Goal: Task Accomplishment & Management: Complete application form

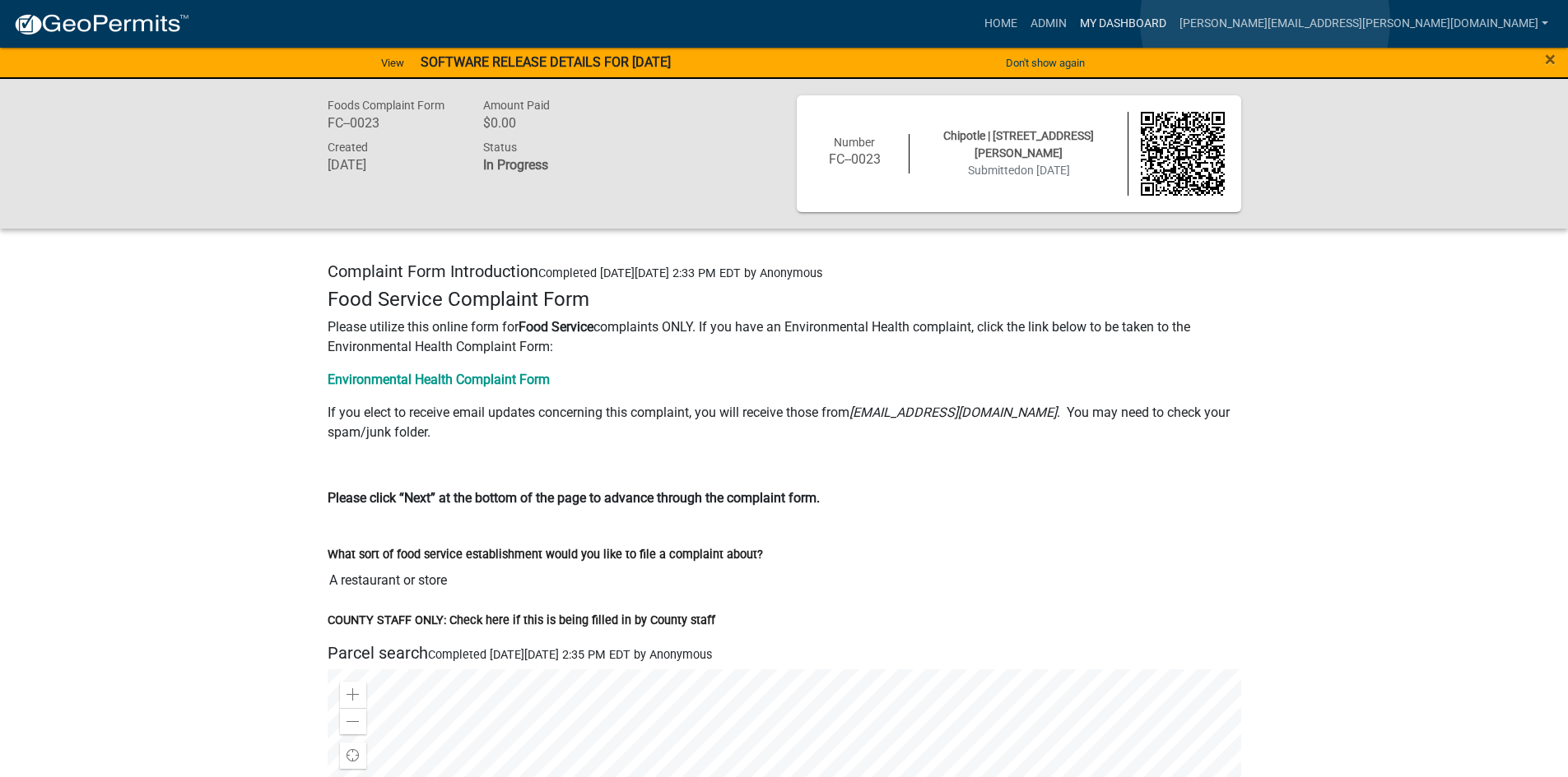
click at [1172, 20] on link "My Dashboard" at bounding box center [1123, 23] width 99 height 31
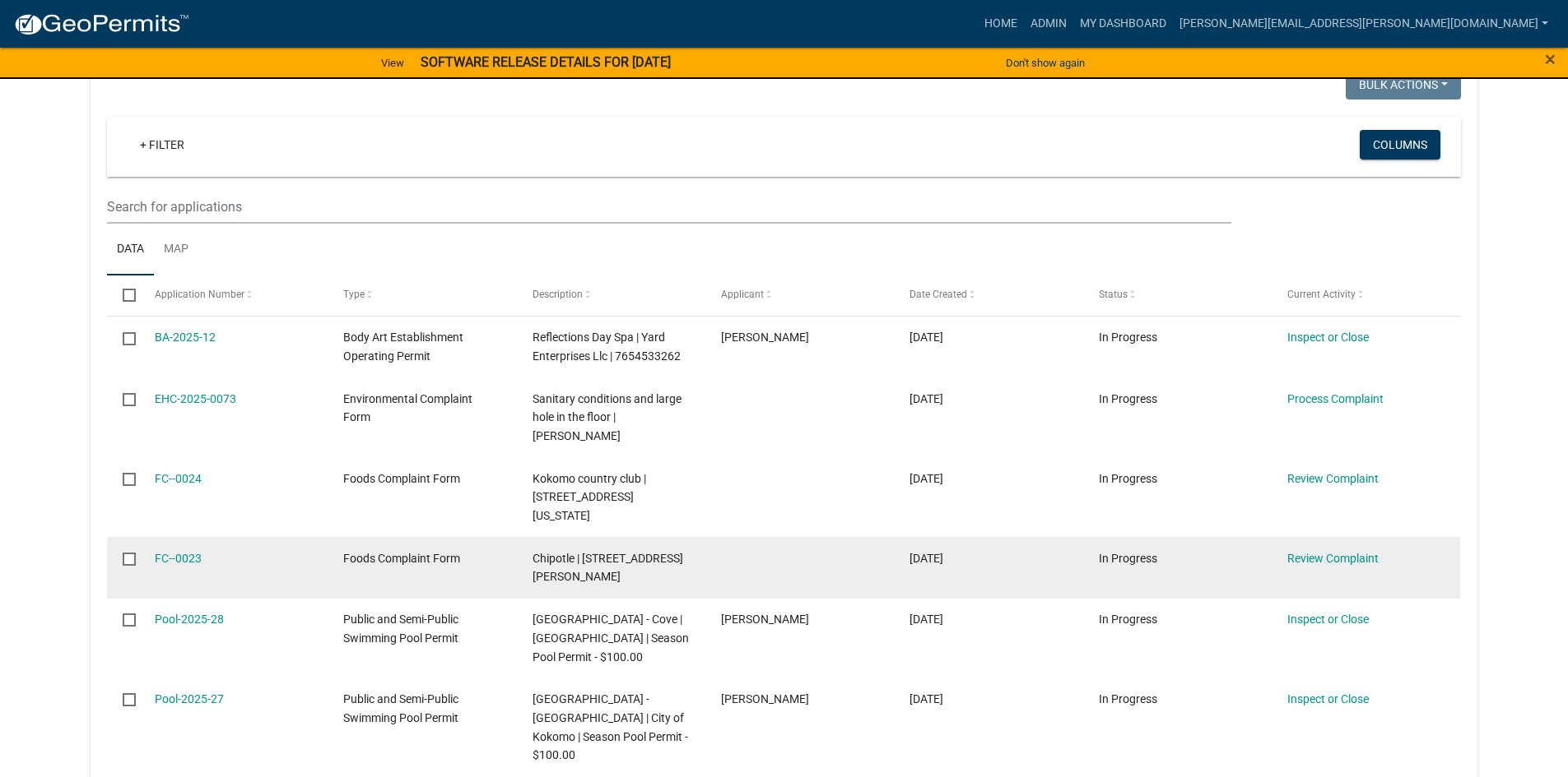
scroll to position [329, 0]
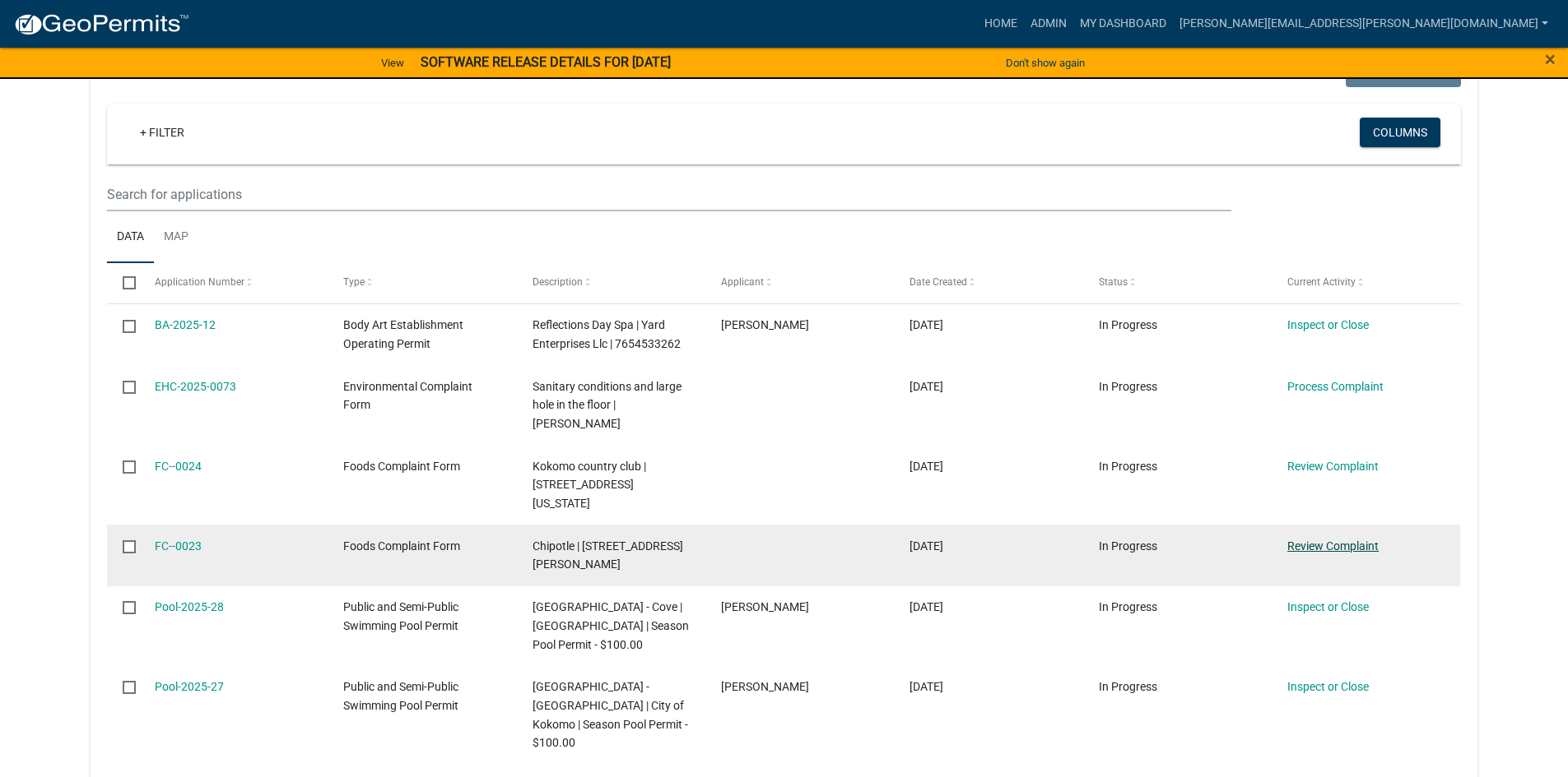
click at [1303, 545] on link "Review Complaint" at bounding box center [1332, 545] width 91 height 13
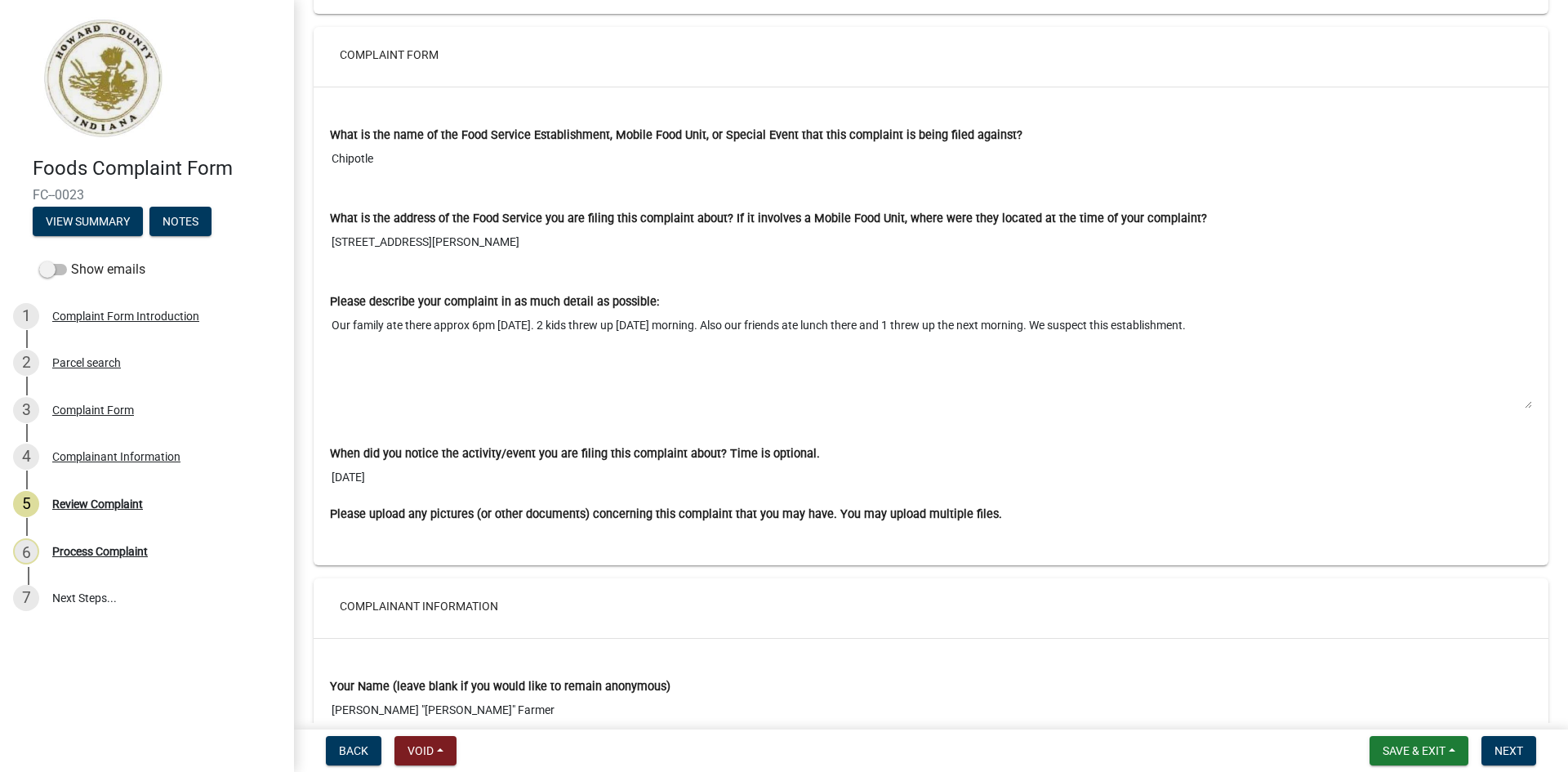
scroll to position [1308, 0]
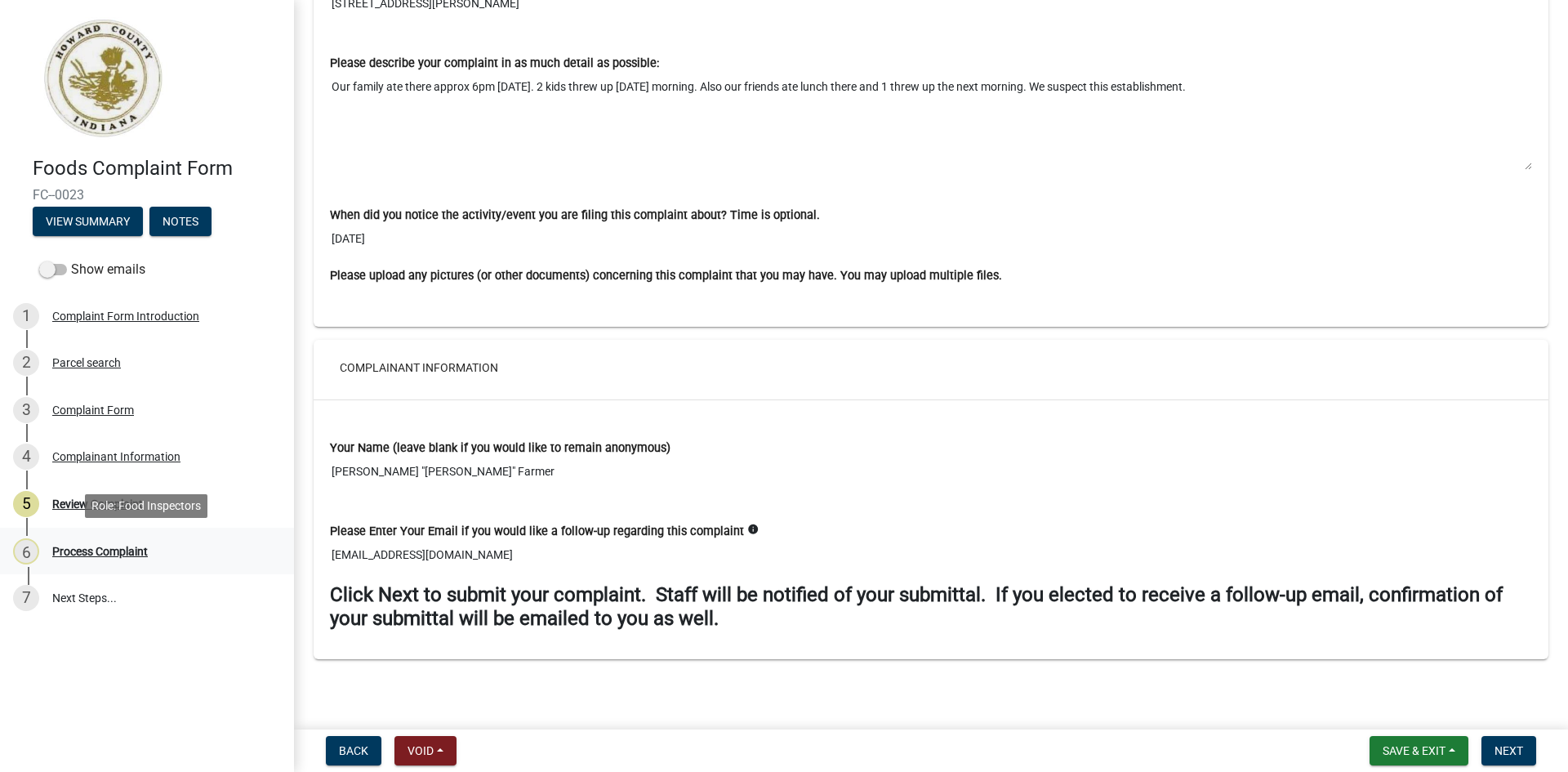
click at [112, 553] on div "Process Complaint" at bounding box center [100, 551] width 95 height 11
click at [1510, 747] on span "Next" at bounding box center [1509, 751] width 28 height 13
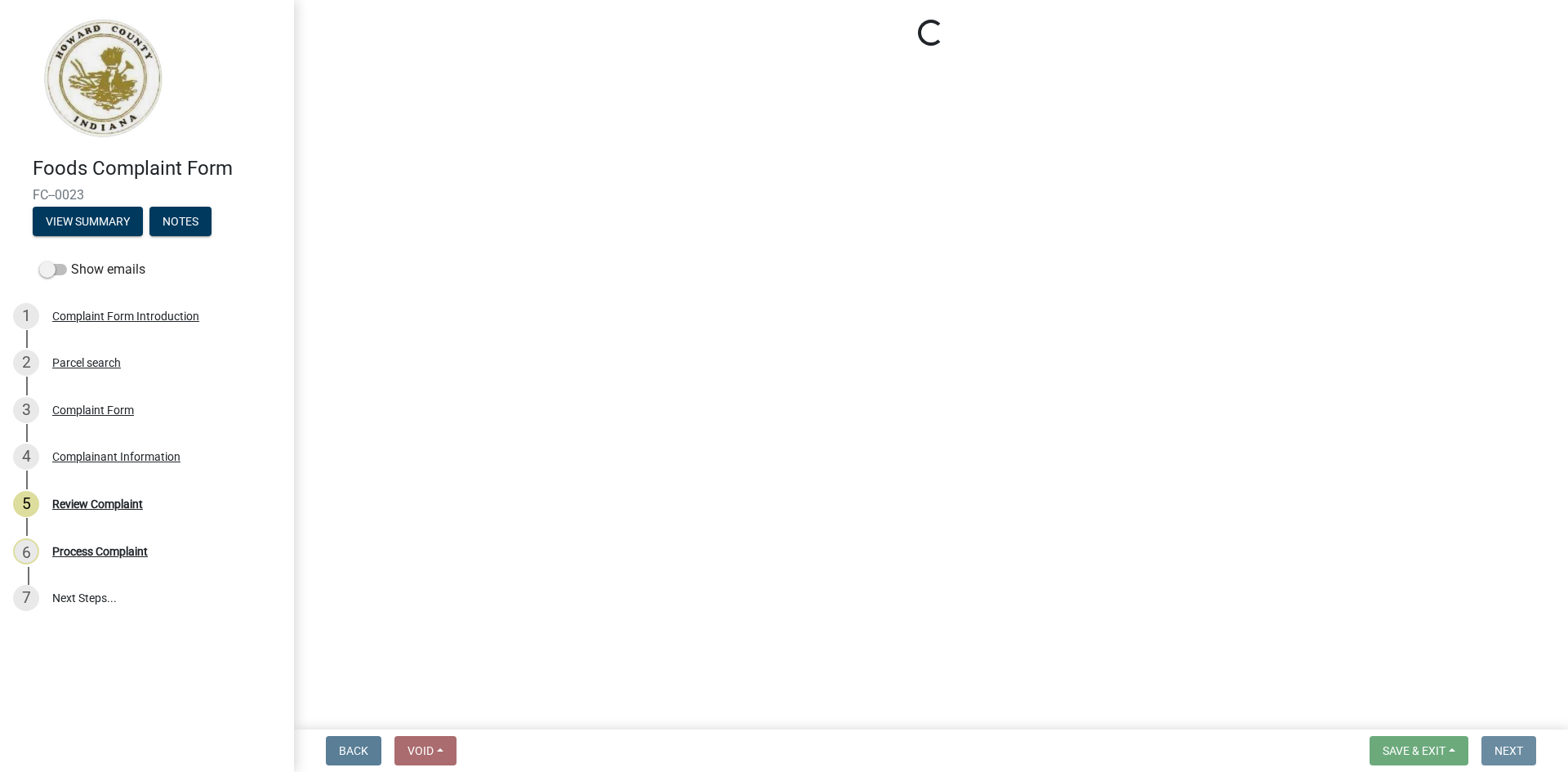
scroll to position [0, 0]
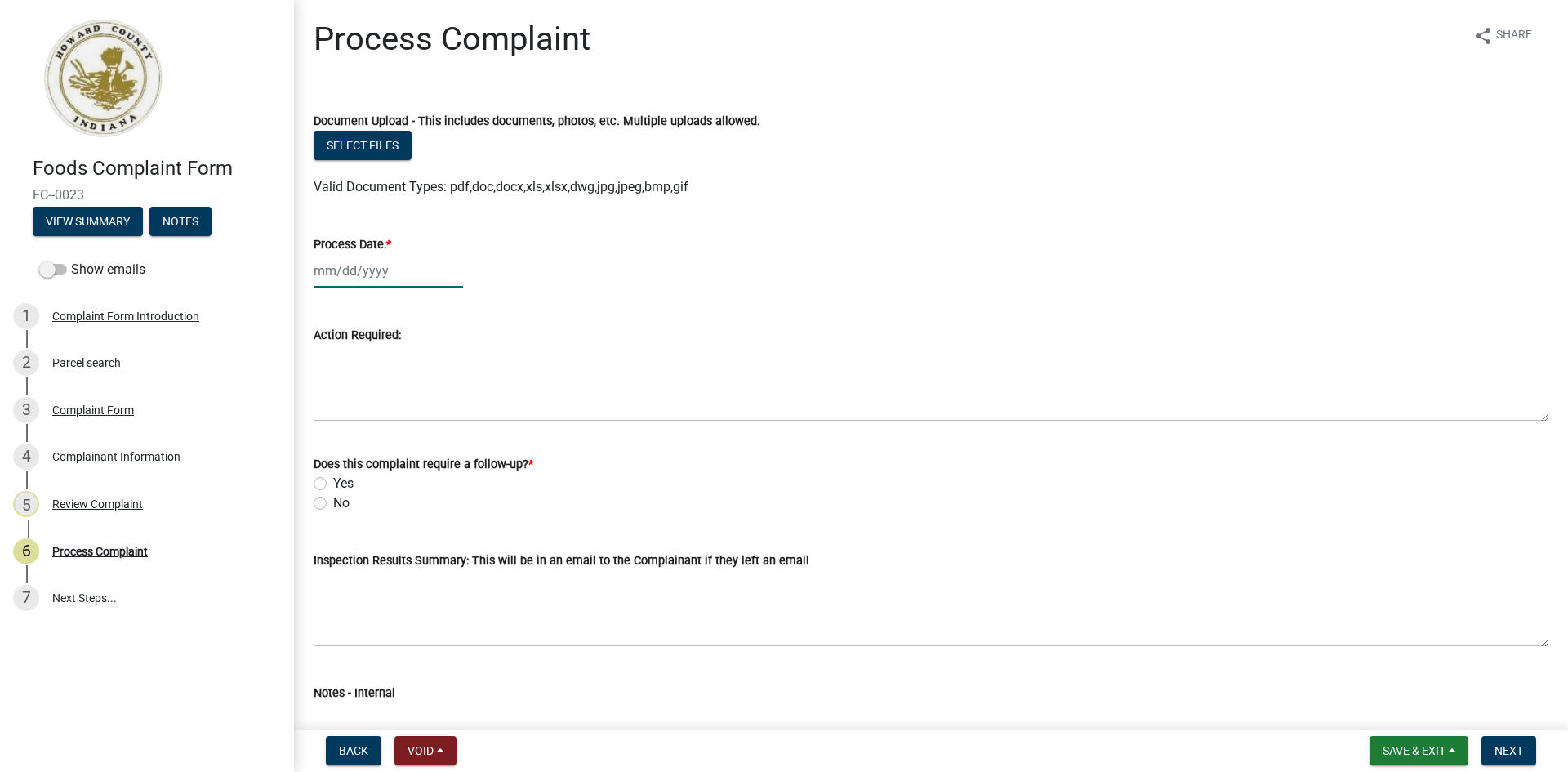
click at [331, 267] on div at bounding box center [388, 271] width 150 height 33
select select "10"
select select "2025"
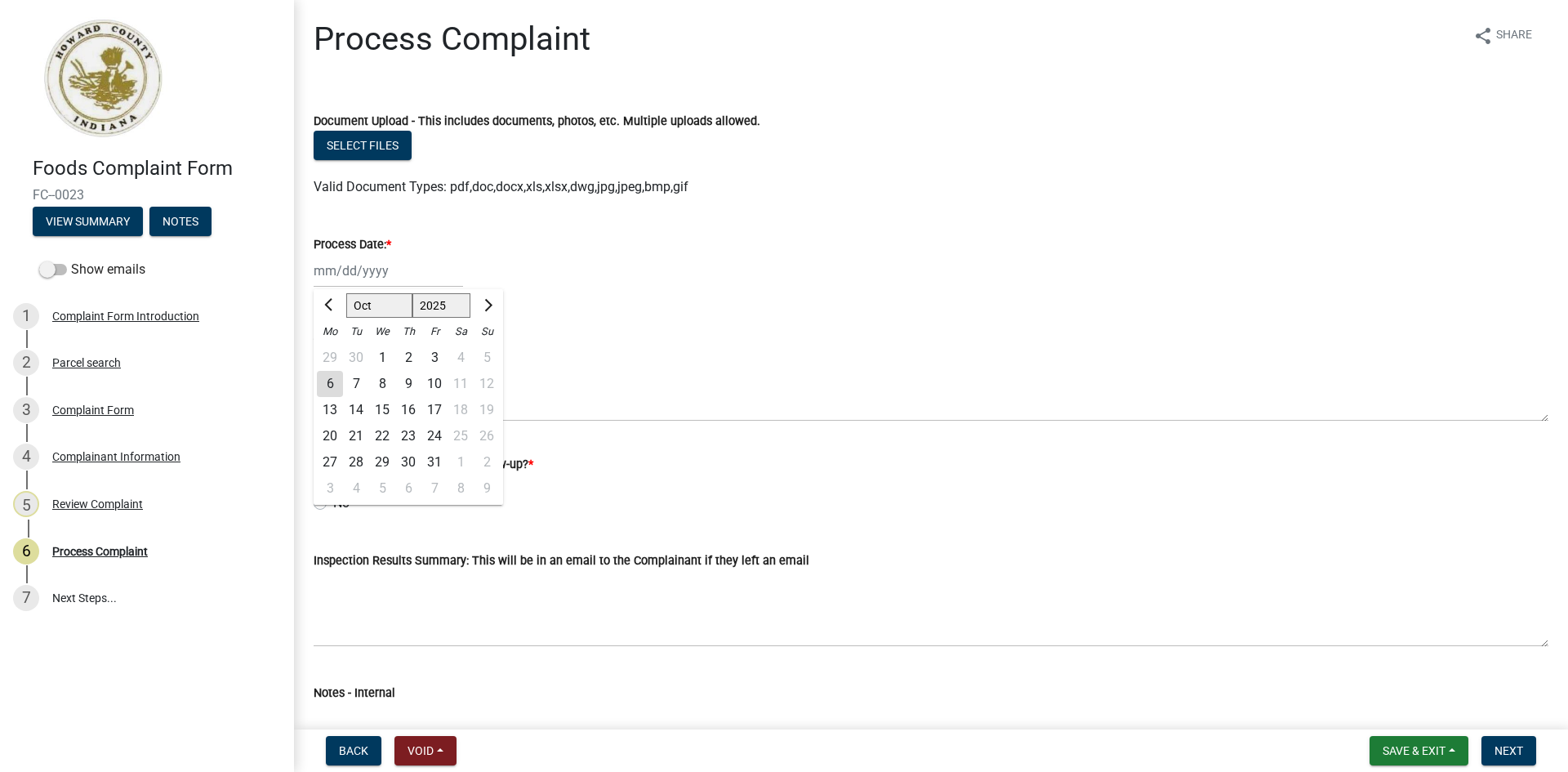
click at [337, 386] on div "6" at bounding box center [330, 384] width 26 height 26
type input "10/06/2025"
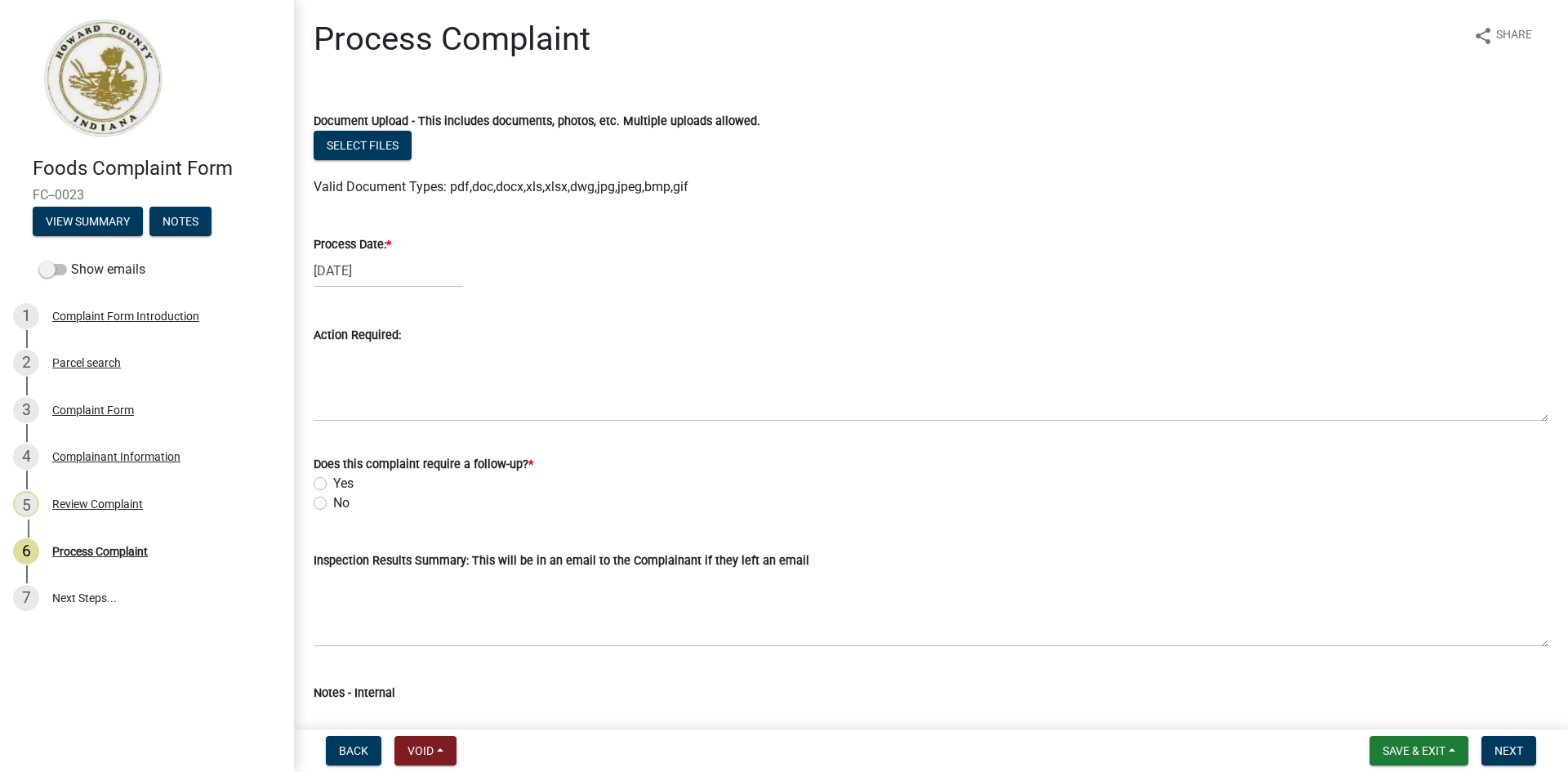
click at [333, 504] on label "No" at bounding box center [341, 503] width 17 height 19
click at [333, 504] on input "No" at bounding box center [338, 499] width 11 height 11
radio input "true"
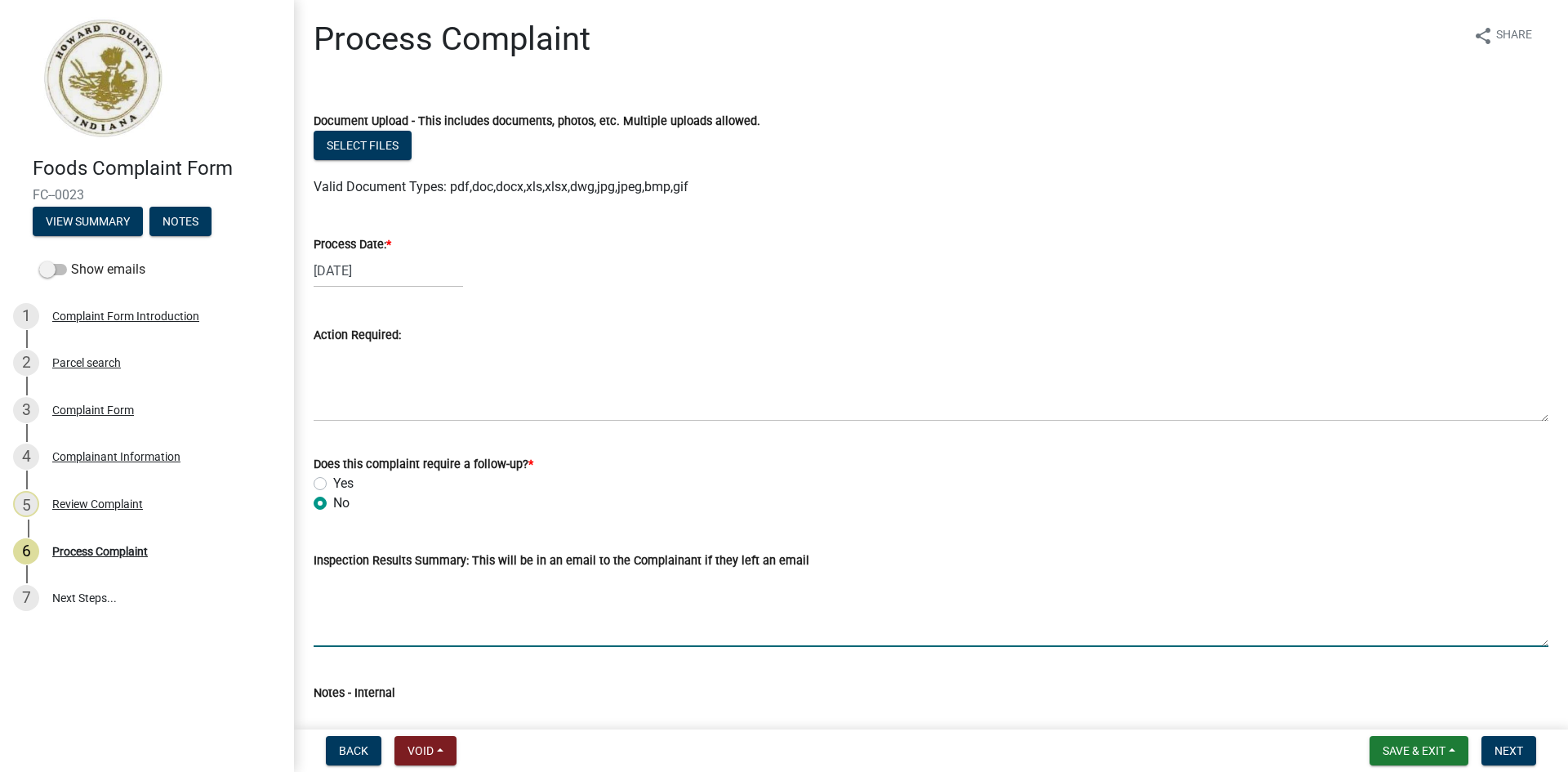
click at [338, 632] on textarea "Inspection Results Summary: This will be in an email to the Complainant if they…" at bounding box center [931, 608] width 1235 height 77
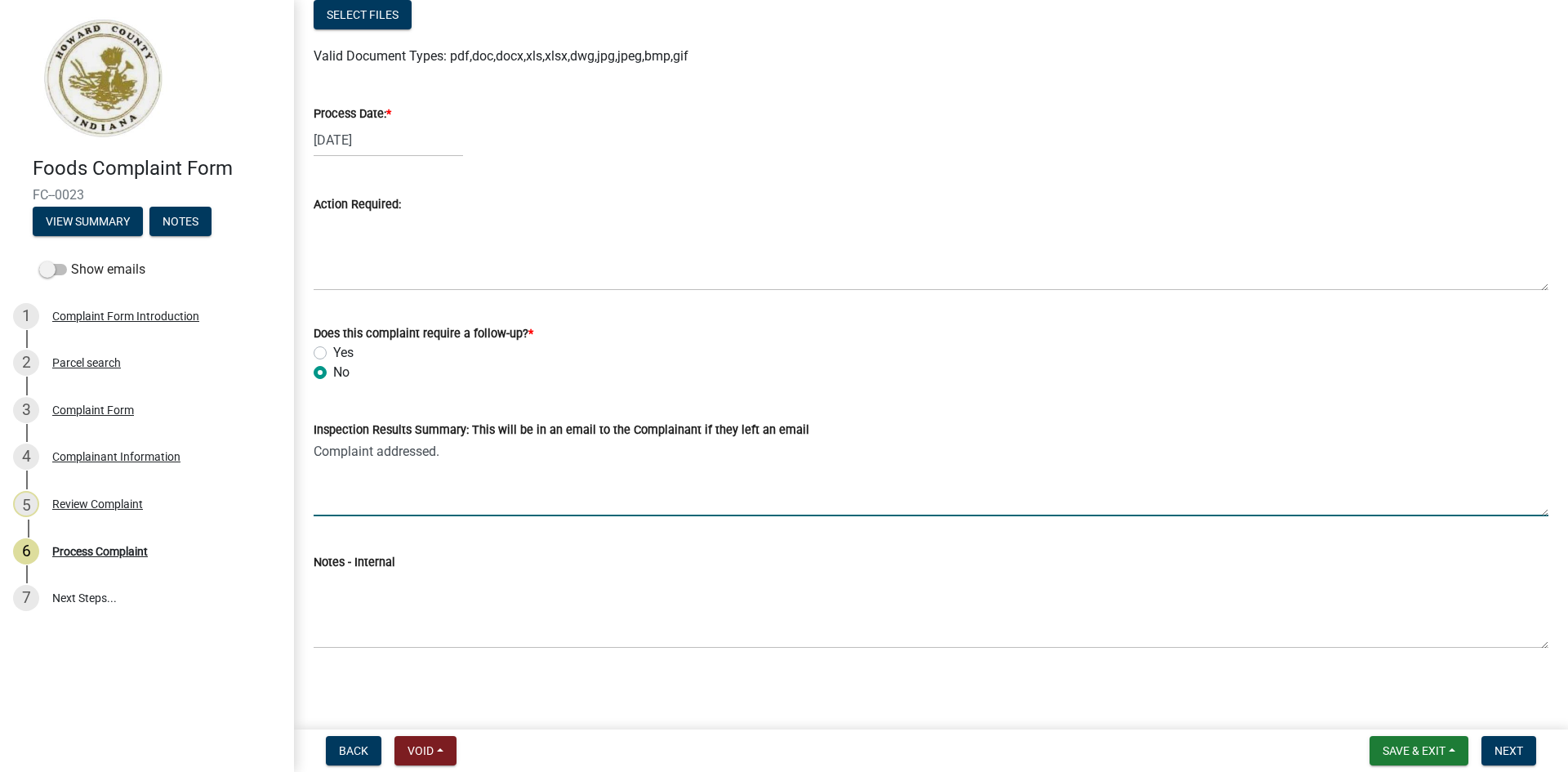
scroll to position [133, 0]
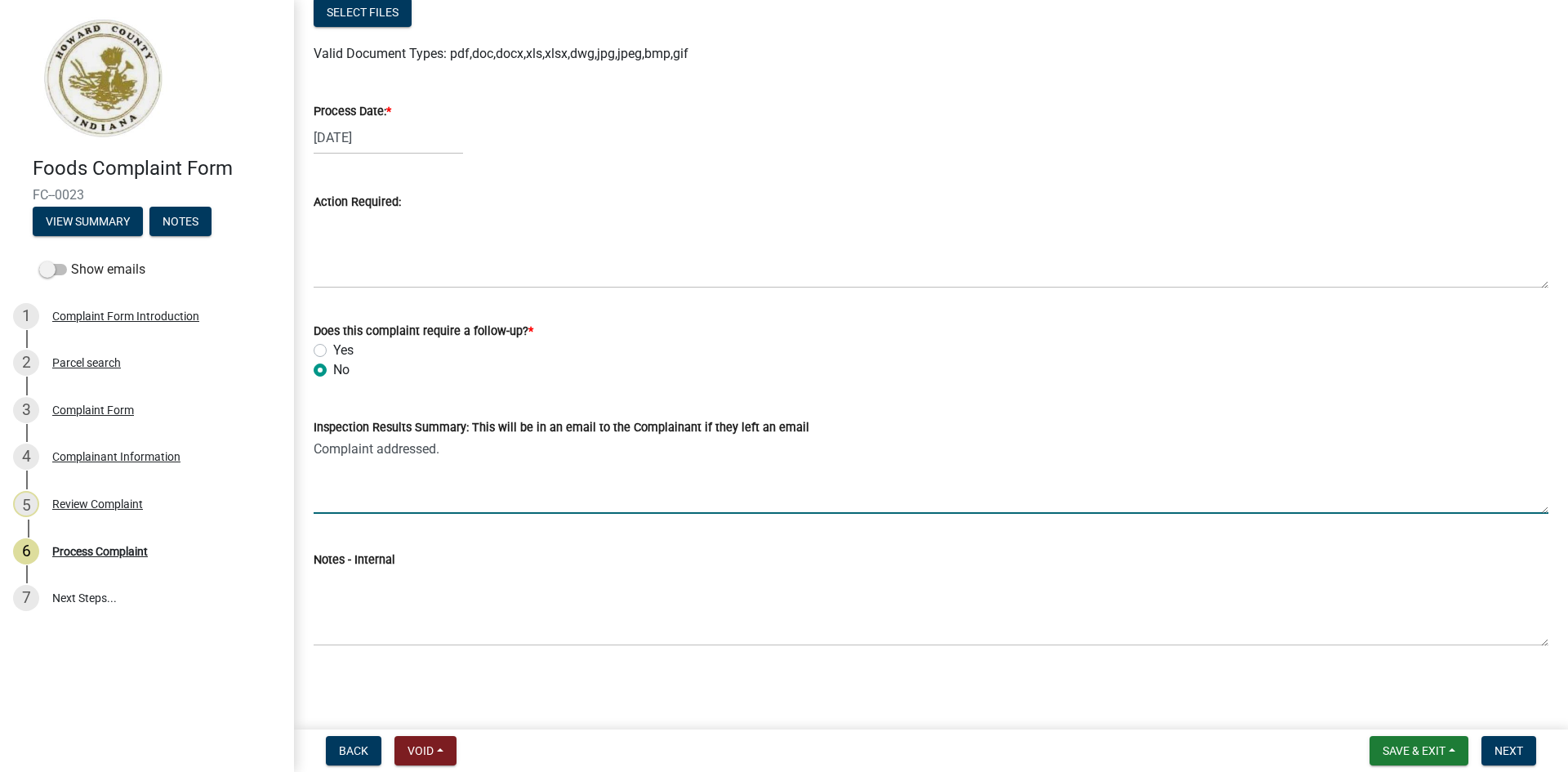
type textarea "Complaint addressed."
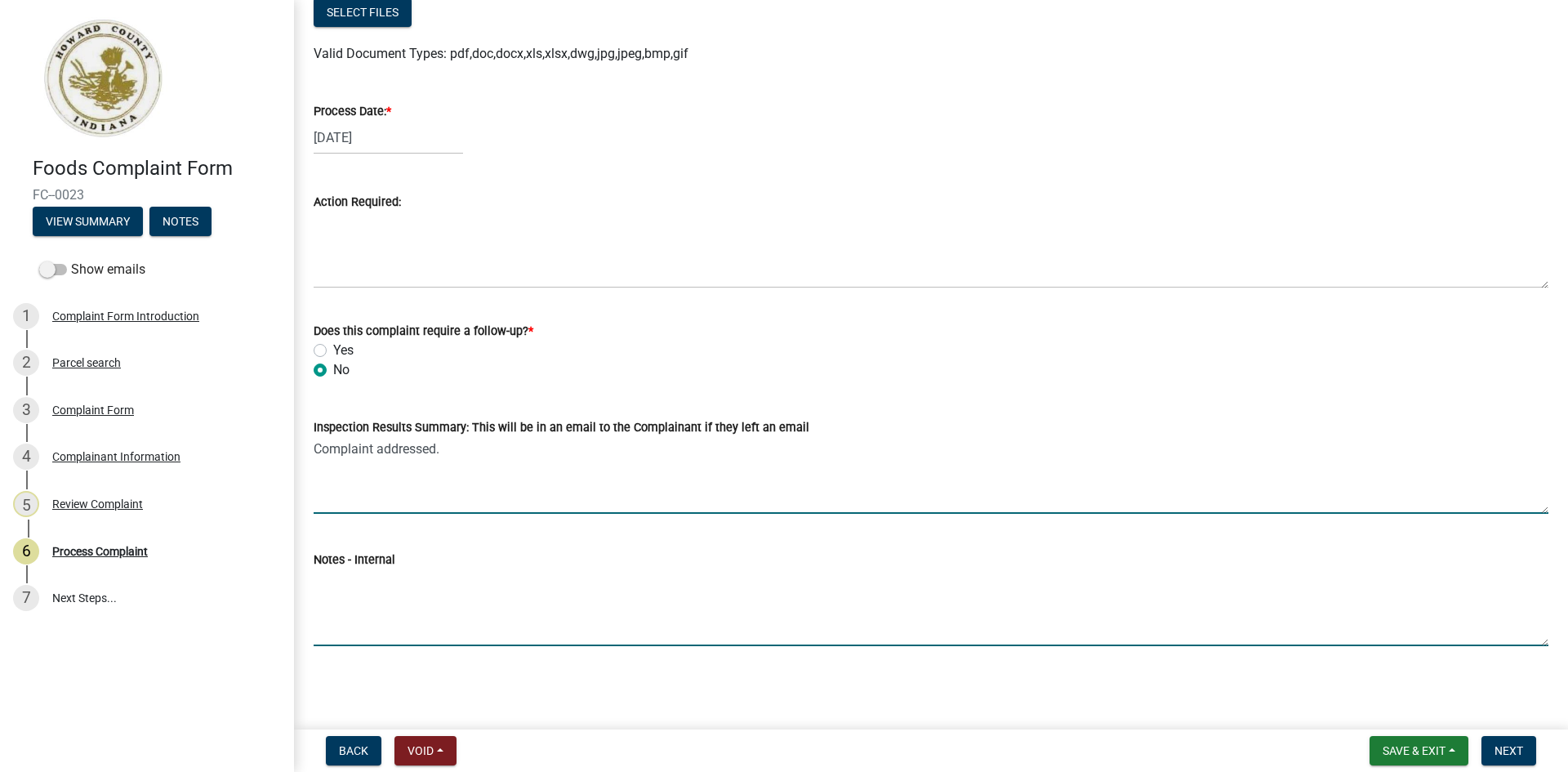
click at [337, 635] on textarea "Notes - Internal" at bounding box center [931, 607] width 1235 height 77
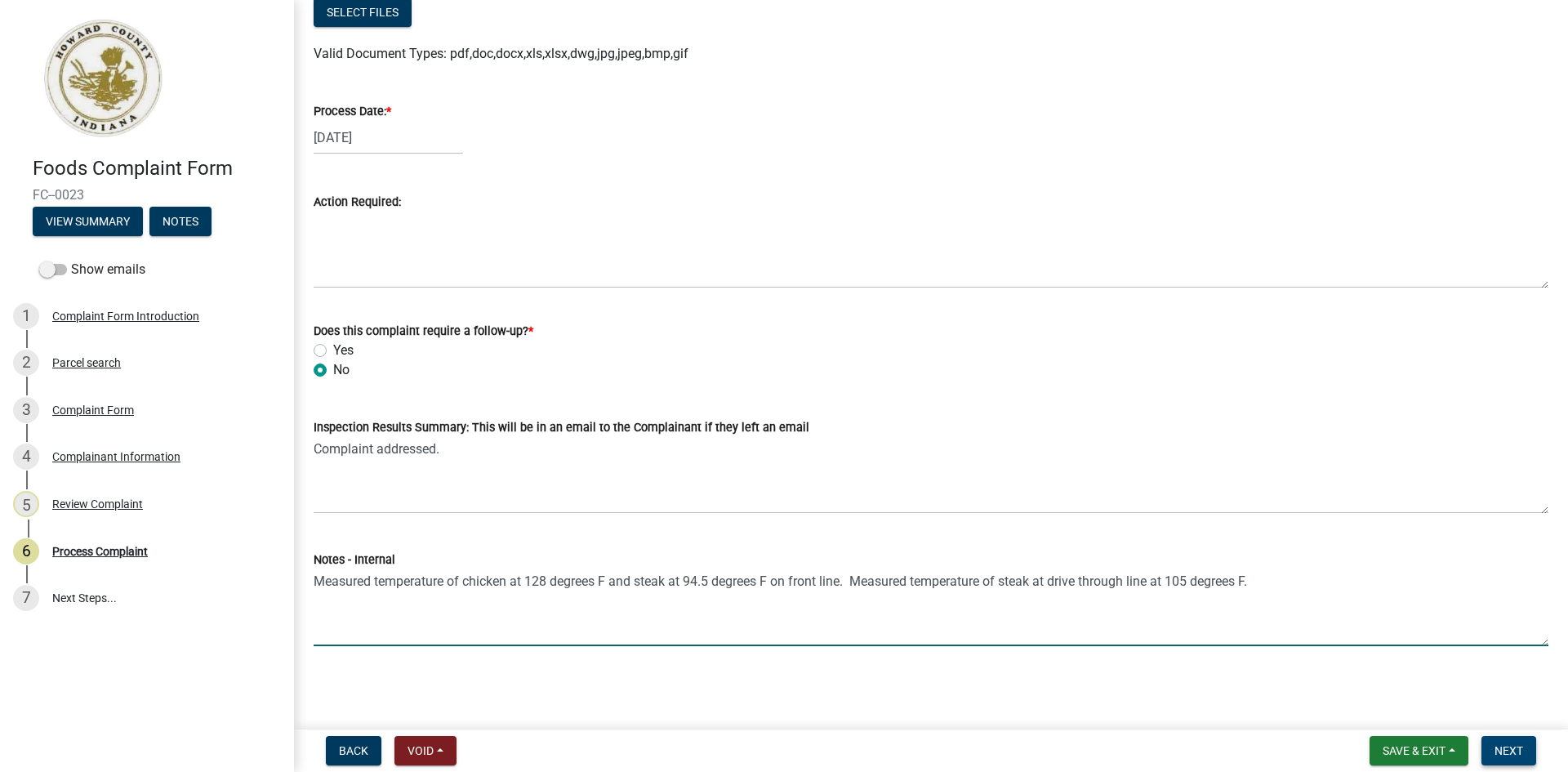
type textarea "Measured temperature of chicken at 128 degrees F and steak at 94.5 degrees F on…"
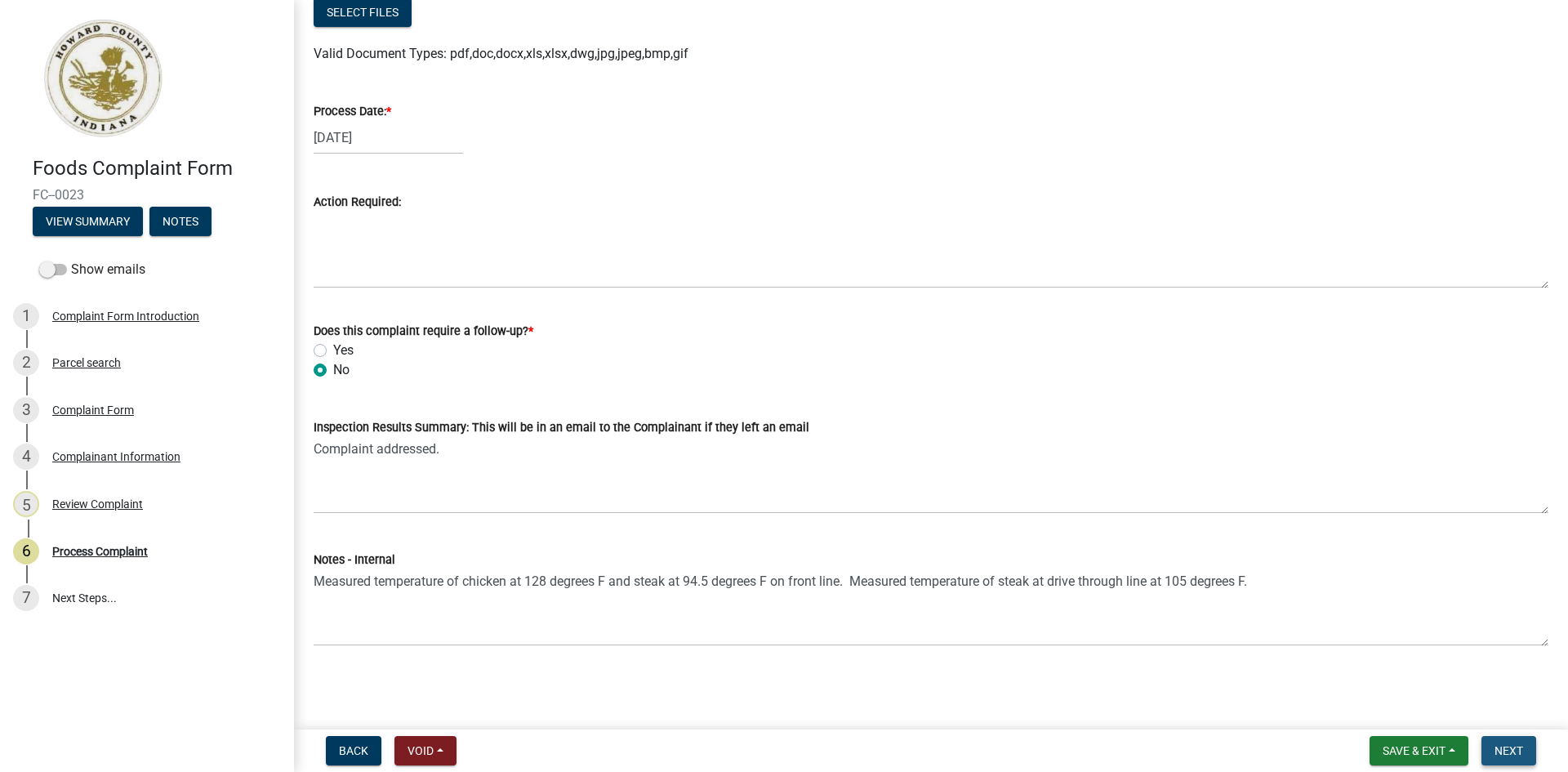
click at [1511, 751] on span "Next" at bounding box center [1509, 751] width 28 height 13
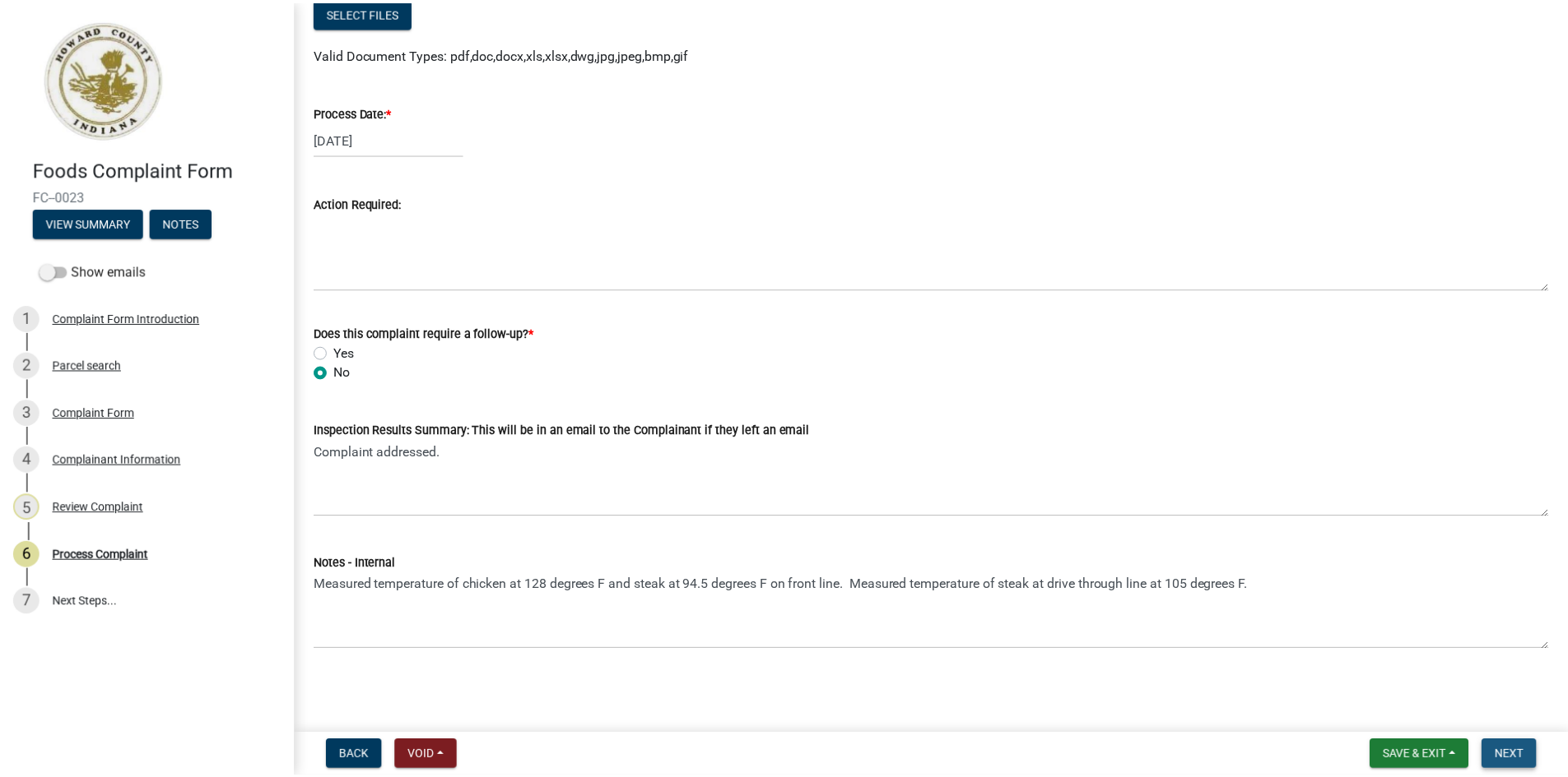
scroll to position [0, 0]
